Goal: Navigation & Orientation: Find specific page/section

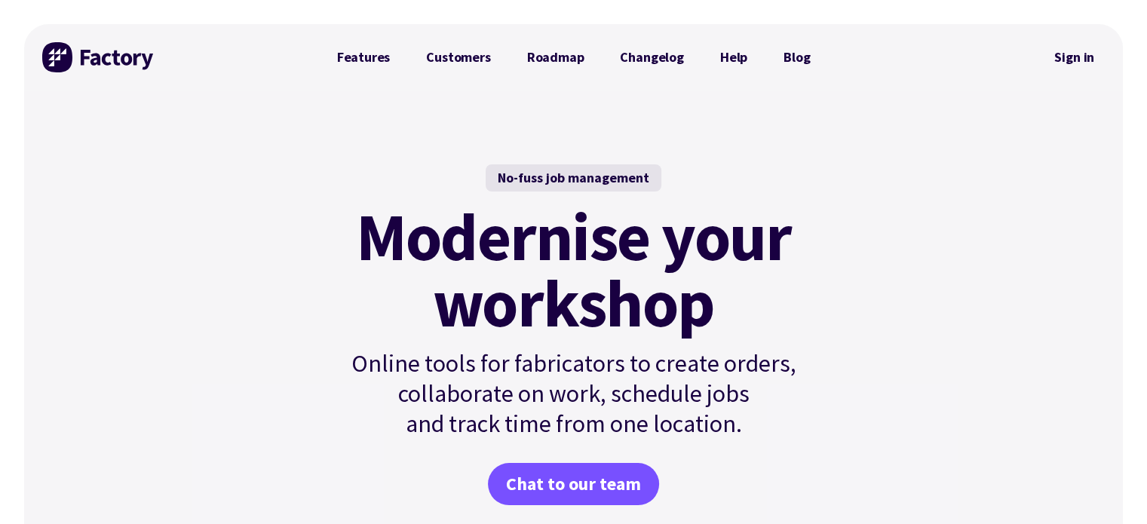
click at [367, 56] on link "Features" at bounding box center [364, 57] width 90 height 30
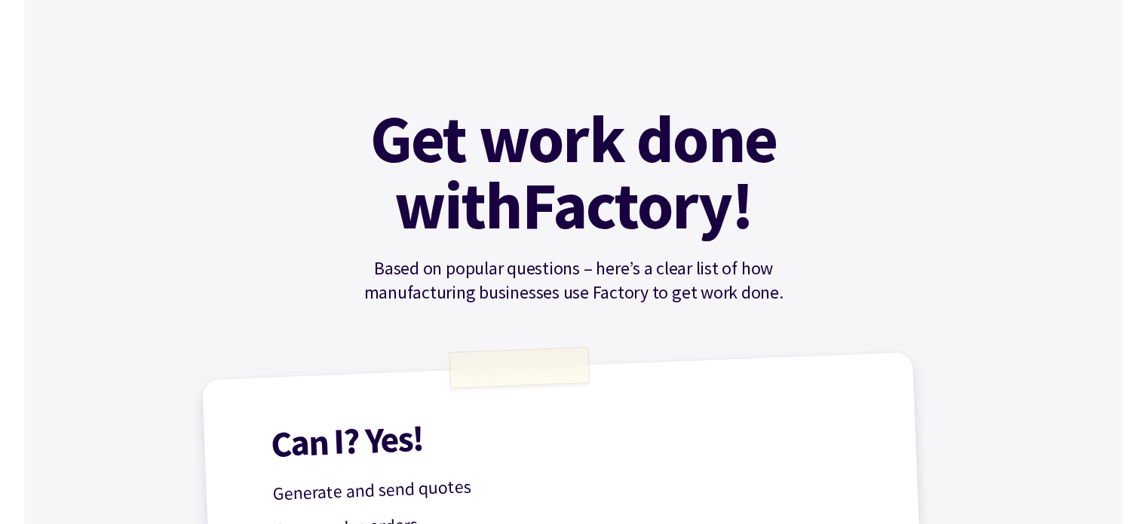
scroll to position [29, 0]
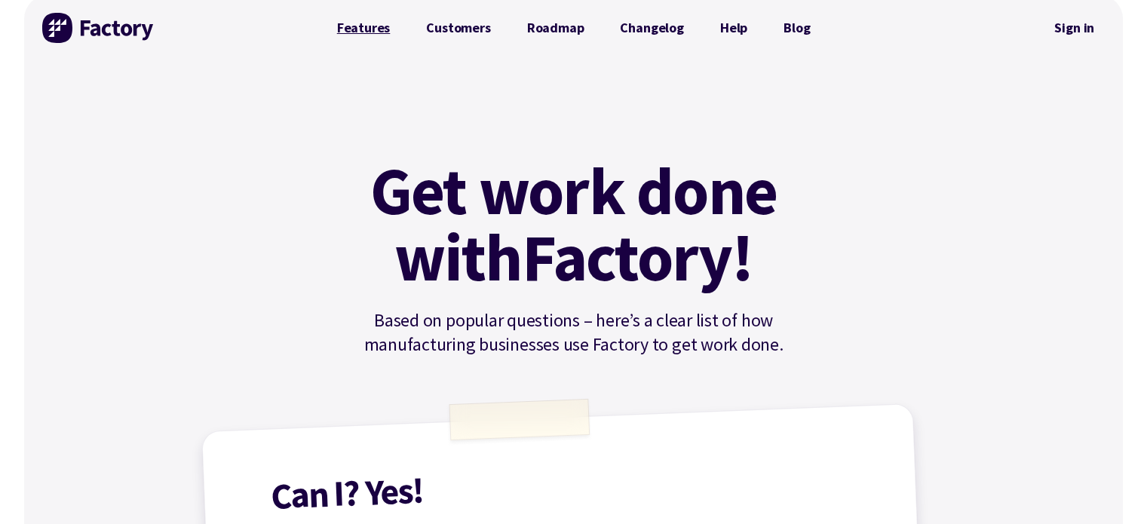
click at [352, 35] on link "Features" at bounding box center [364, 28] width 90 height 30
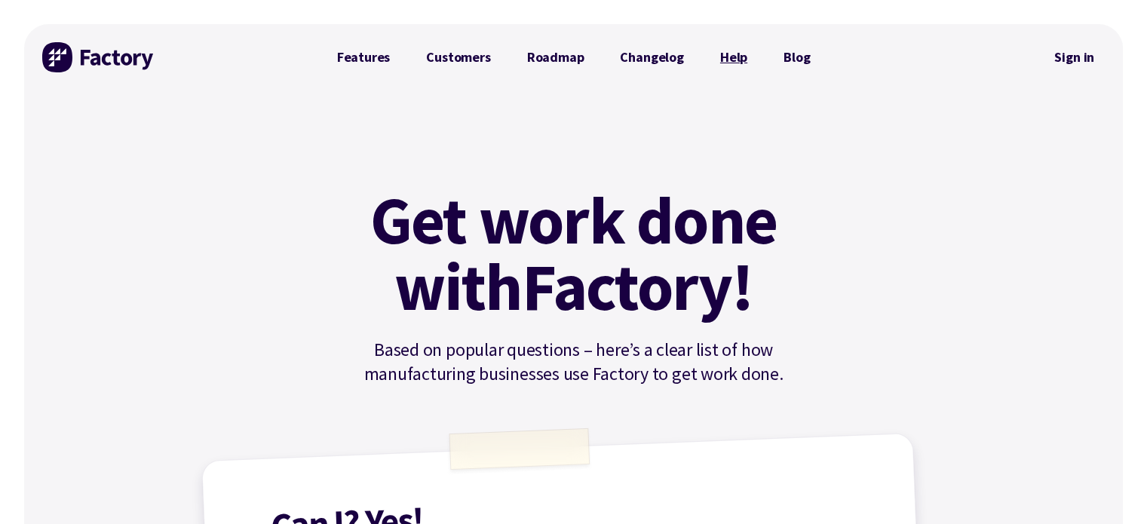
click at [755, 72] on link "Help" at bounding box center [733, 57] width 63 height 30
